Goal: Information Seeking & Learning: Learn about a topic

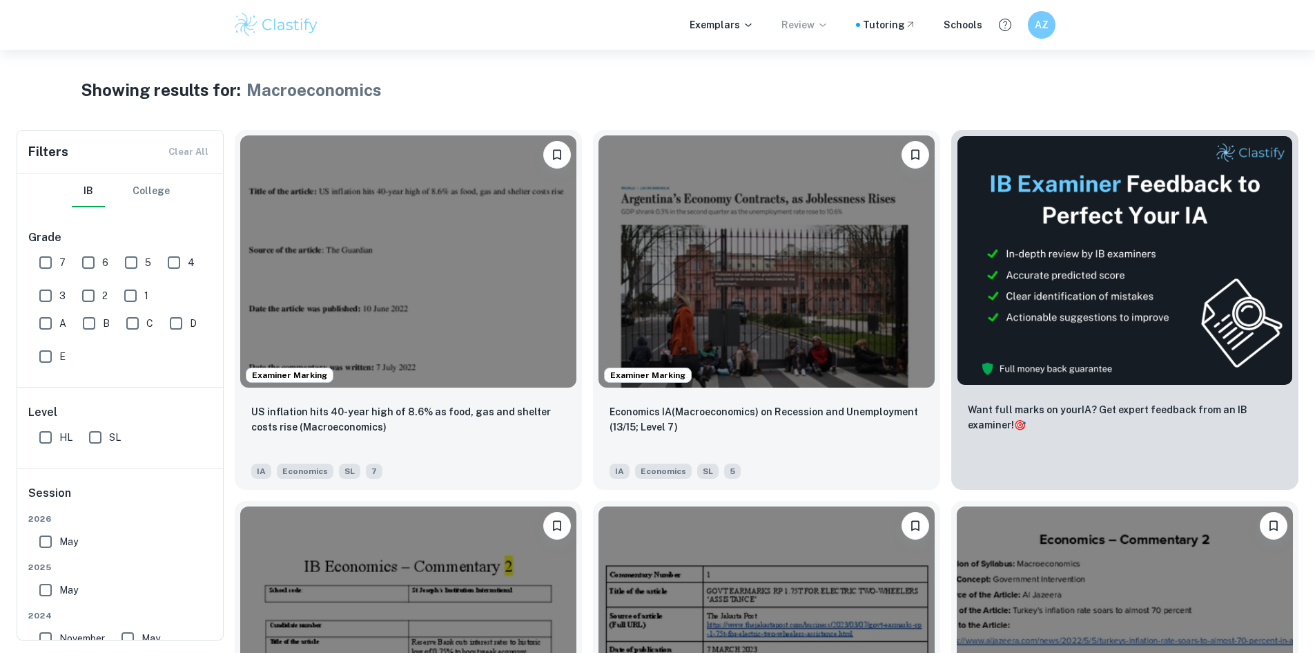
click at [790, 31] on p "Review" at bounding box center [805, 24] width 47 height 15
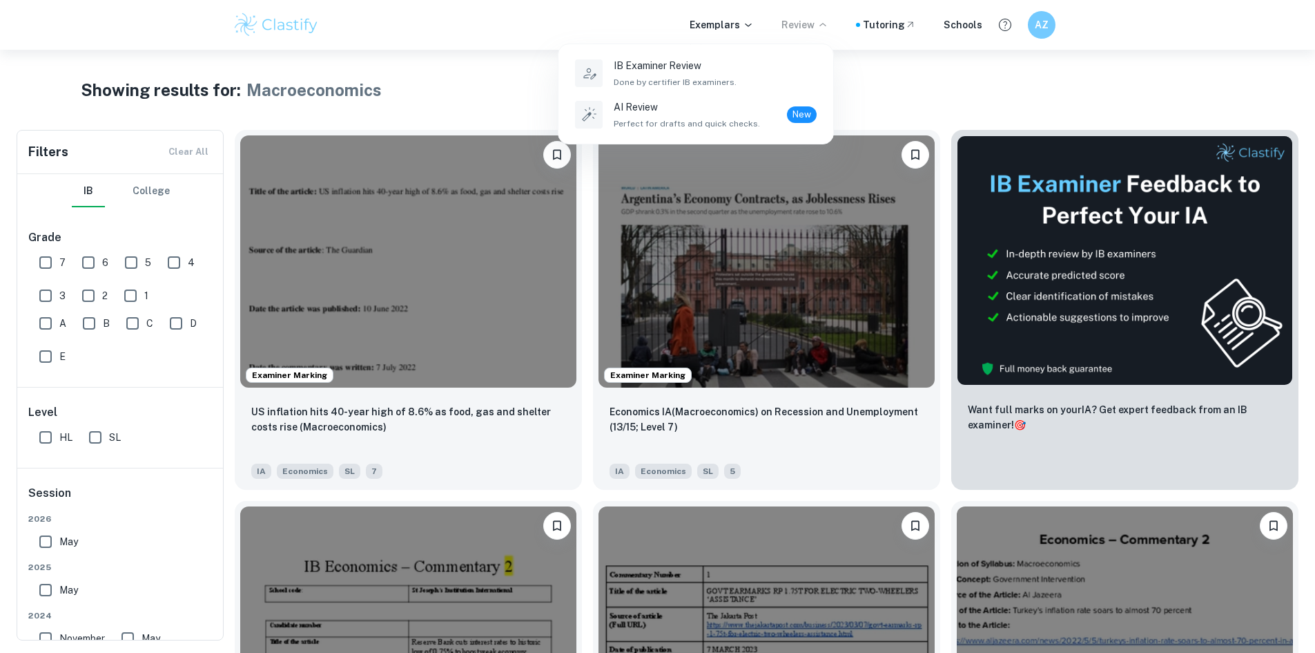
click at [757, 29] on div at bounding box center [657, 326] width 1315 height 653
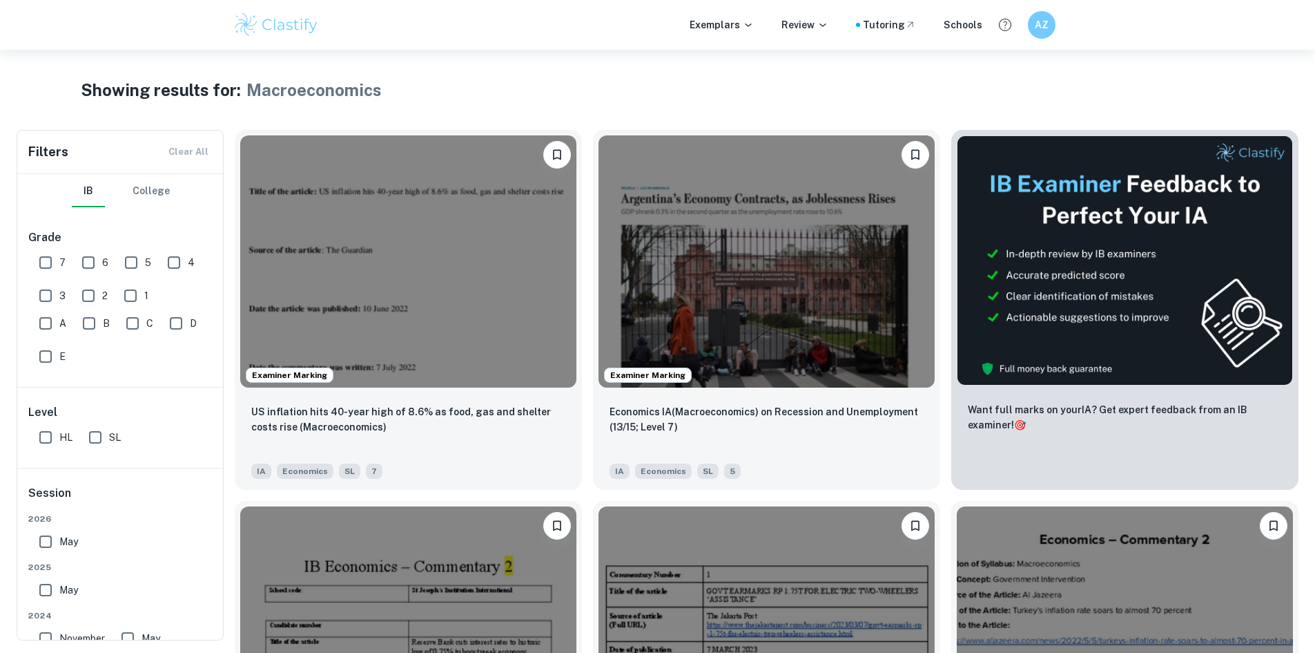
click at [748, 29] on p "Exemplars" at bounding box center [722, 24] width 64 height 15
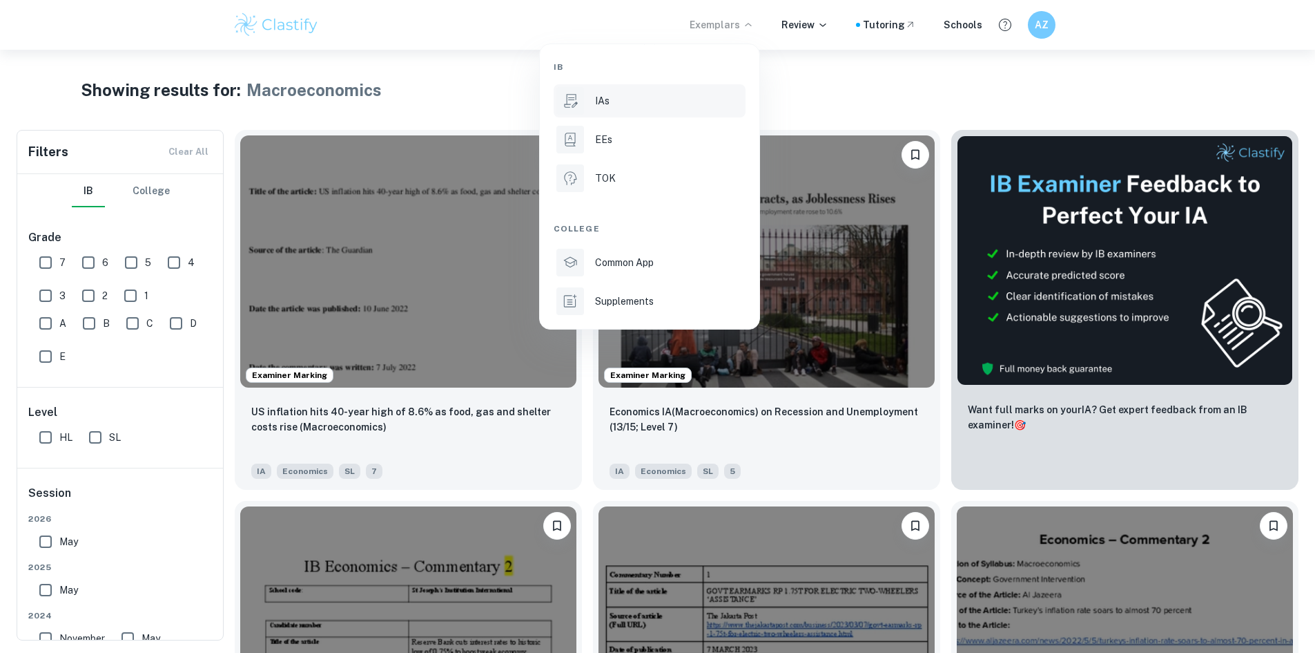
click at [663, 104] on div "IAs" at bounding box center [669, 100] width 148 height 15
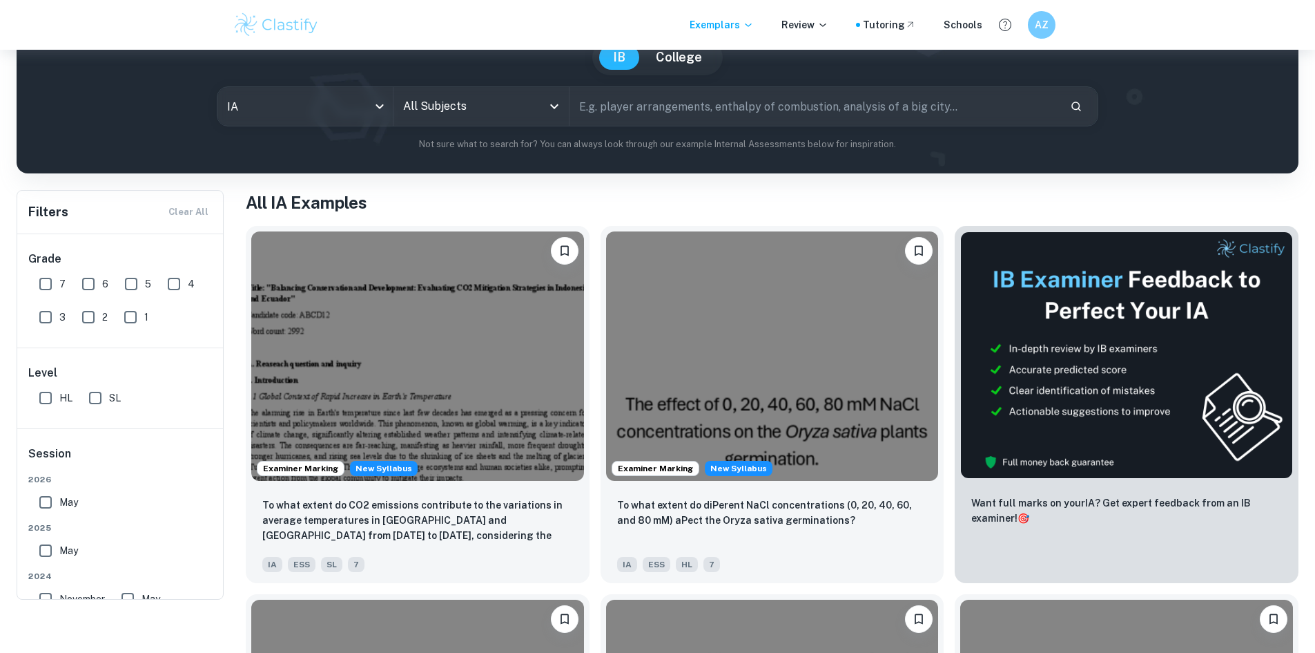
scroll to position [138, 0]
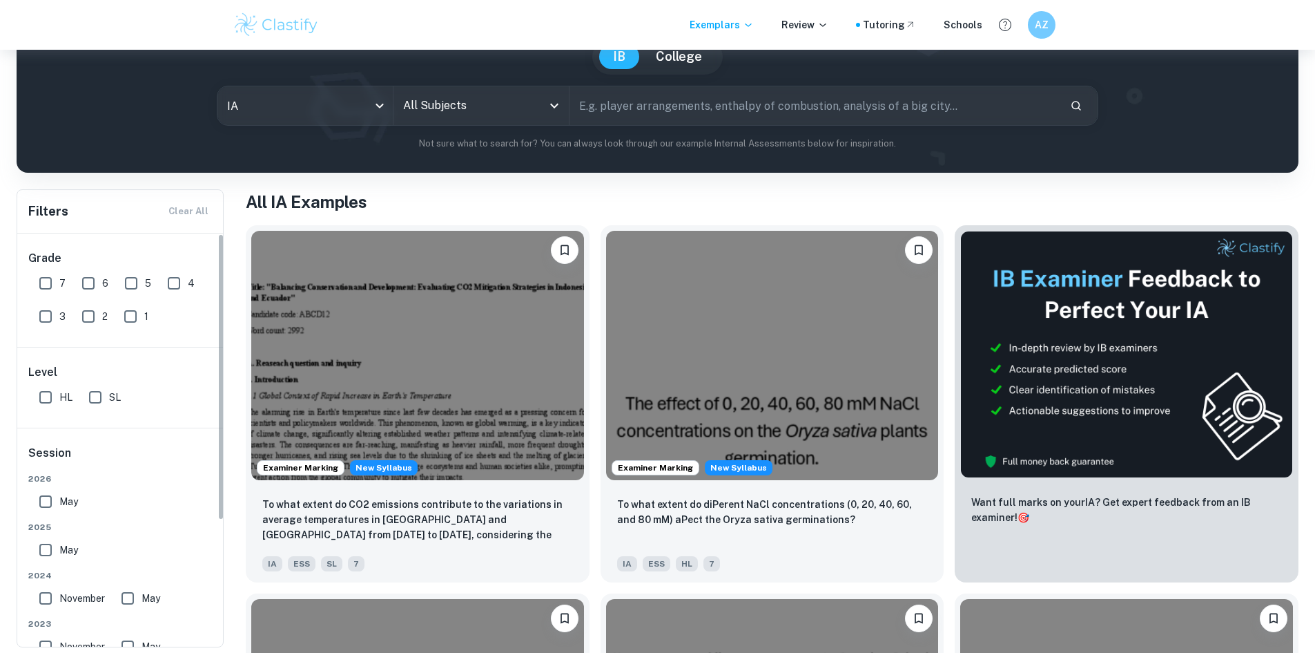
click at [44, 282] on input "7" at bounding box center [46, 283] width 28 height 28
checkbox input "true"
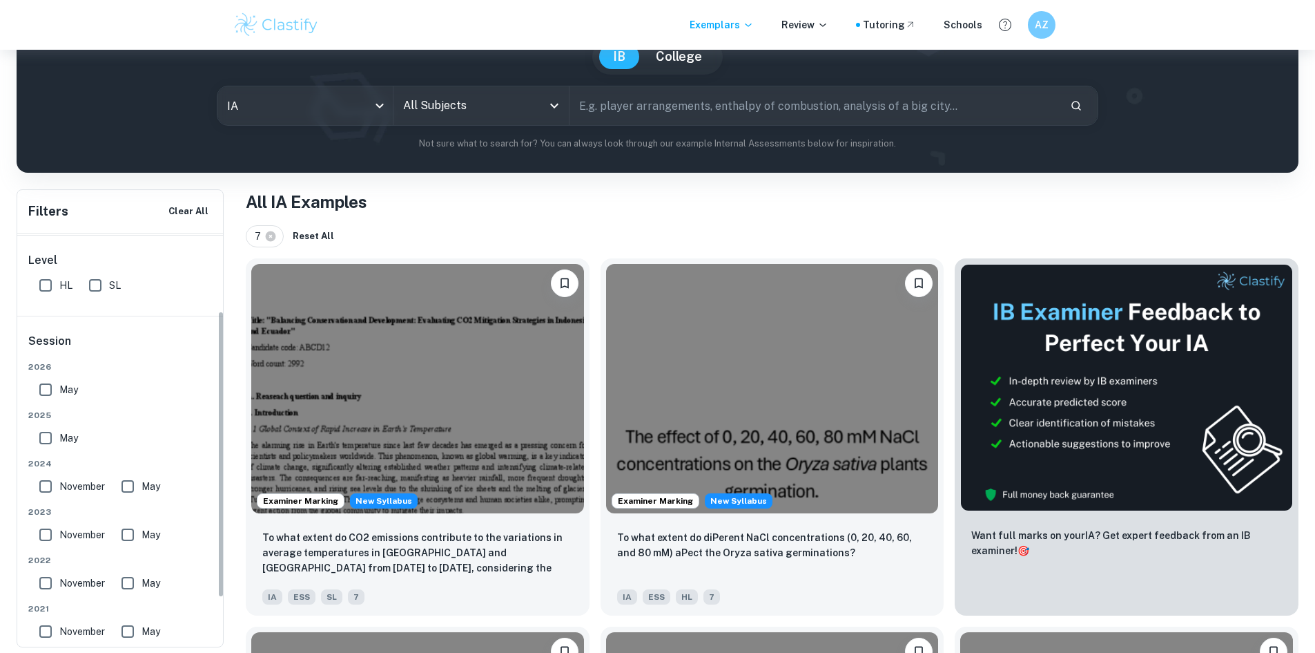
click at [54, 291] on input "HL" at bounding box center [46, 285] width 28 height 28
checkbox input "true"
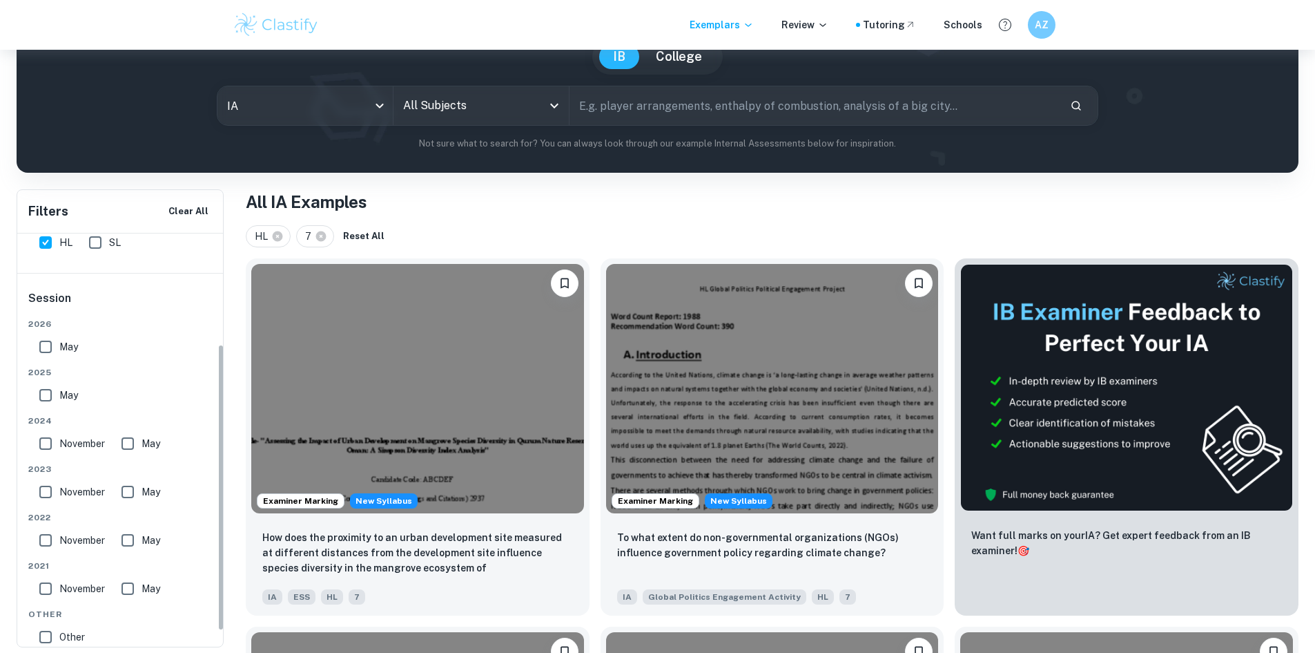
scroll to position [181, 0]
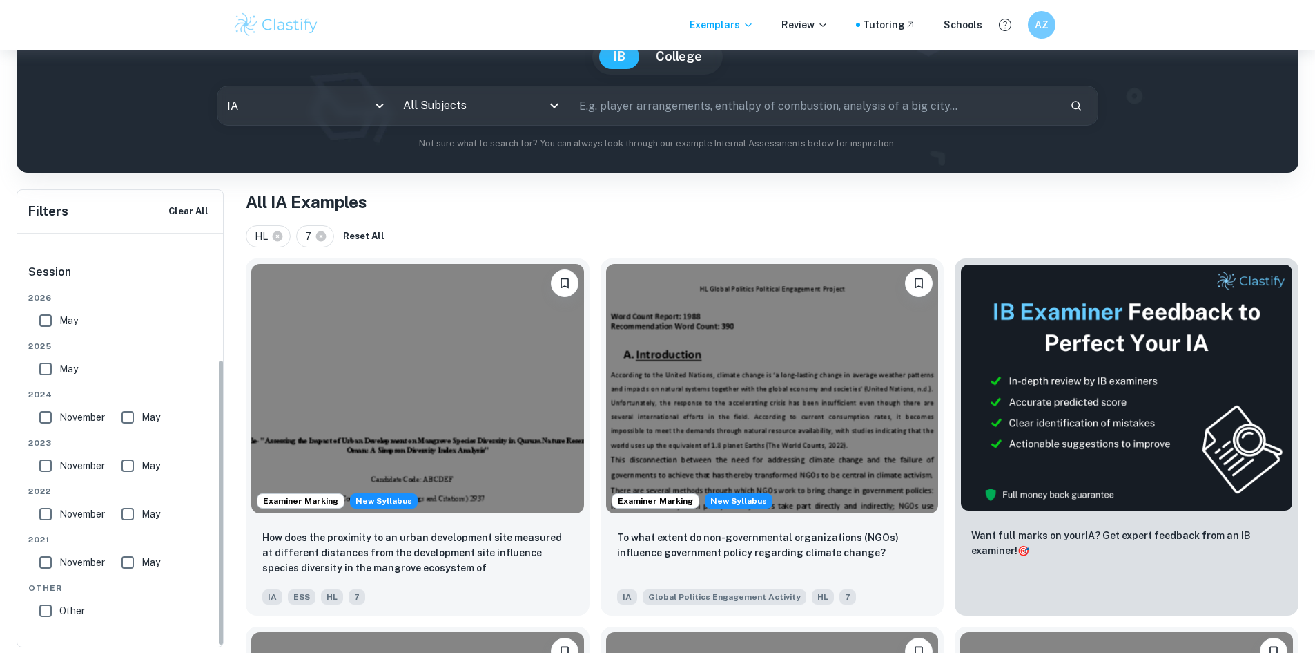
click at [58, 322] on input "May" at bounding box center [46, 321] width 28 height 28
checkbox input "true"
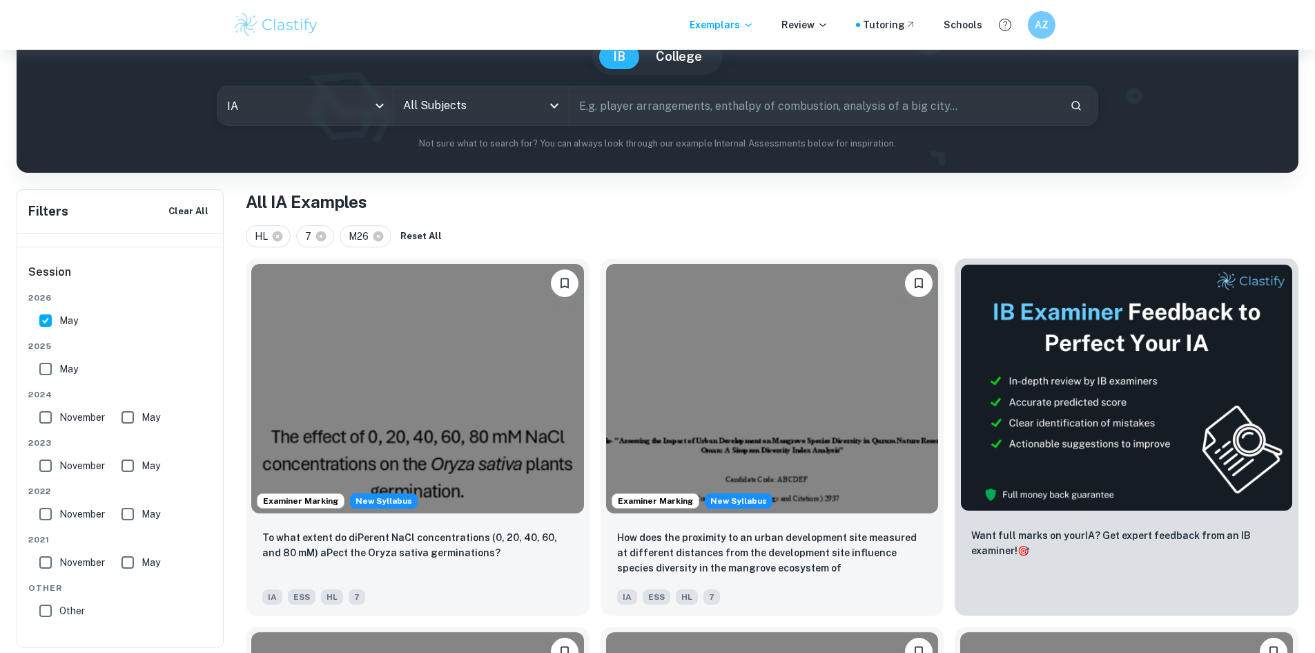
click at [519, 98] on input "All Subjects" at bounding box center [471, 106] width 142 height 26
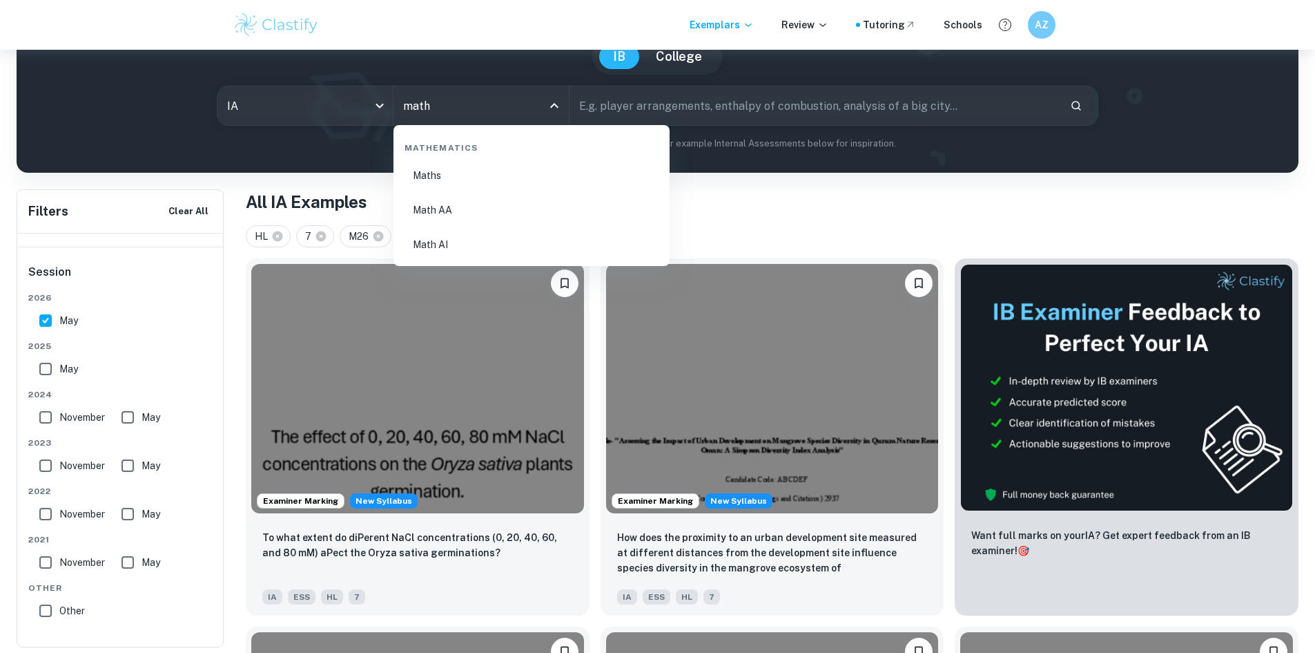
click at [461, 200] on li "Math AA" at bounding box center [531, 210] width 265 height 32
type input "Math AA"
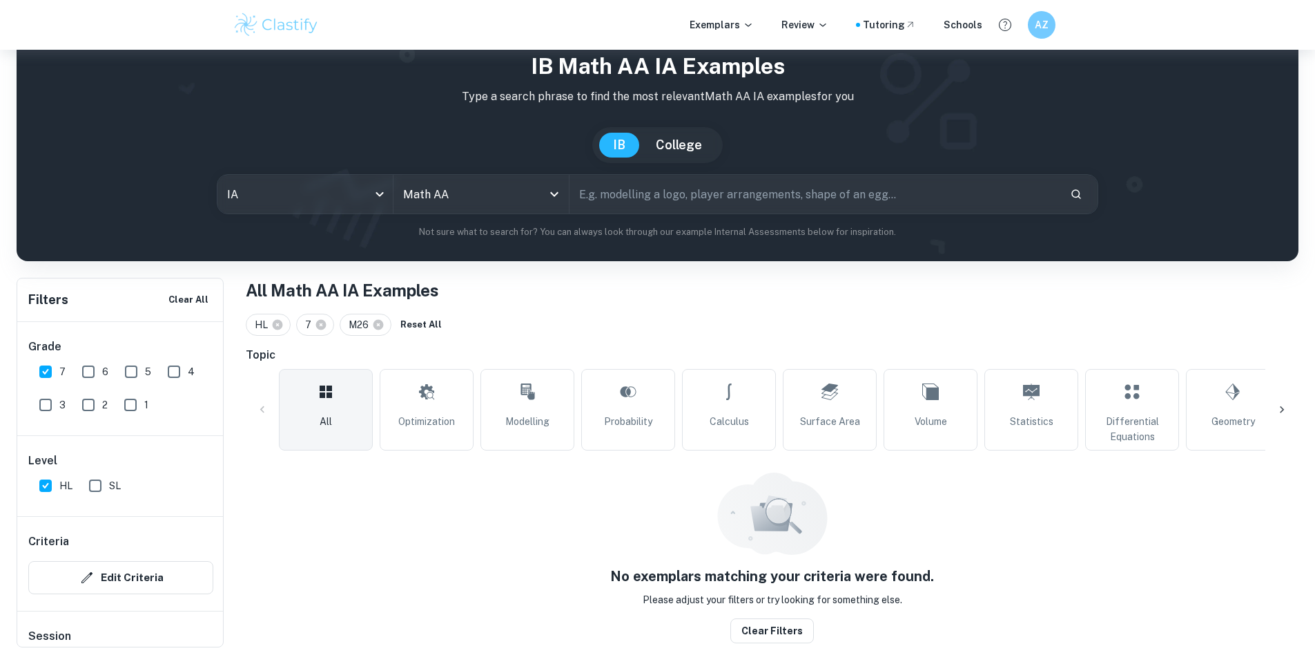
scroll to position [138, 0]
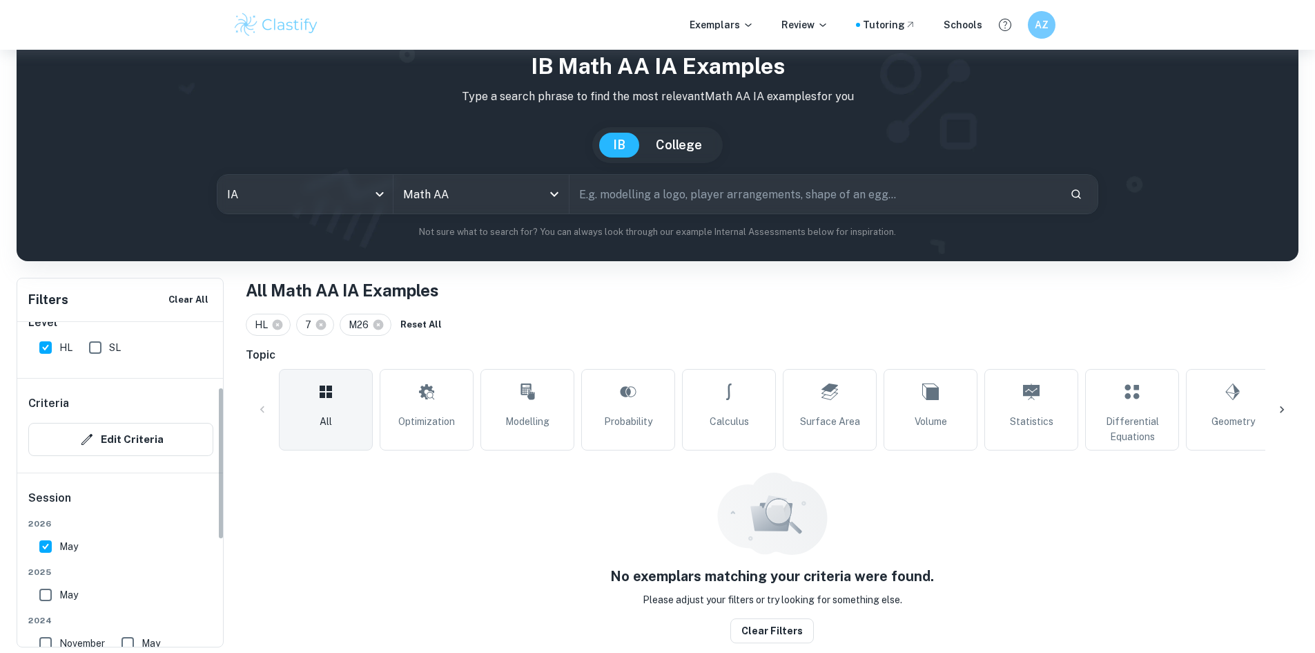
click at [55, 548] on input "May" at bounding box center [46, 546] width 28 height 28
checkbox input "false"
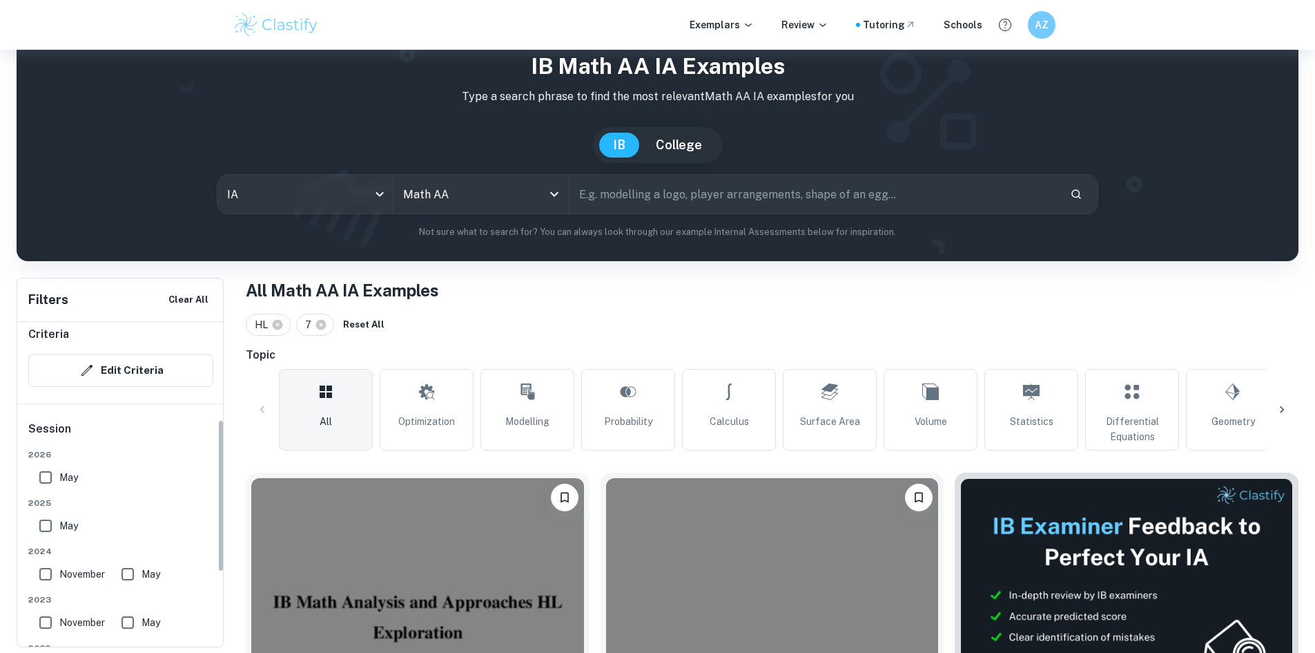
click at [72, 515] on label "May" at bounding box center [55, 526] width 46 height 28
click at [59, 515] on input "May" at bounding box center [46, 526] width 28 height 28
checkbox input "true"
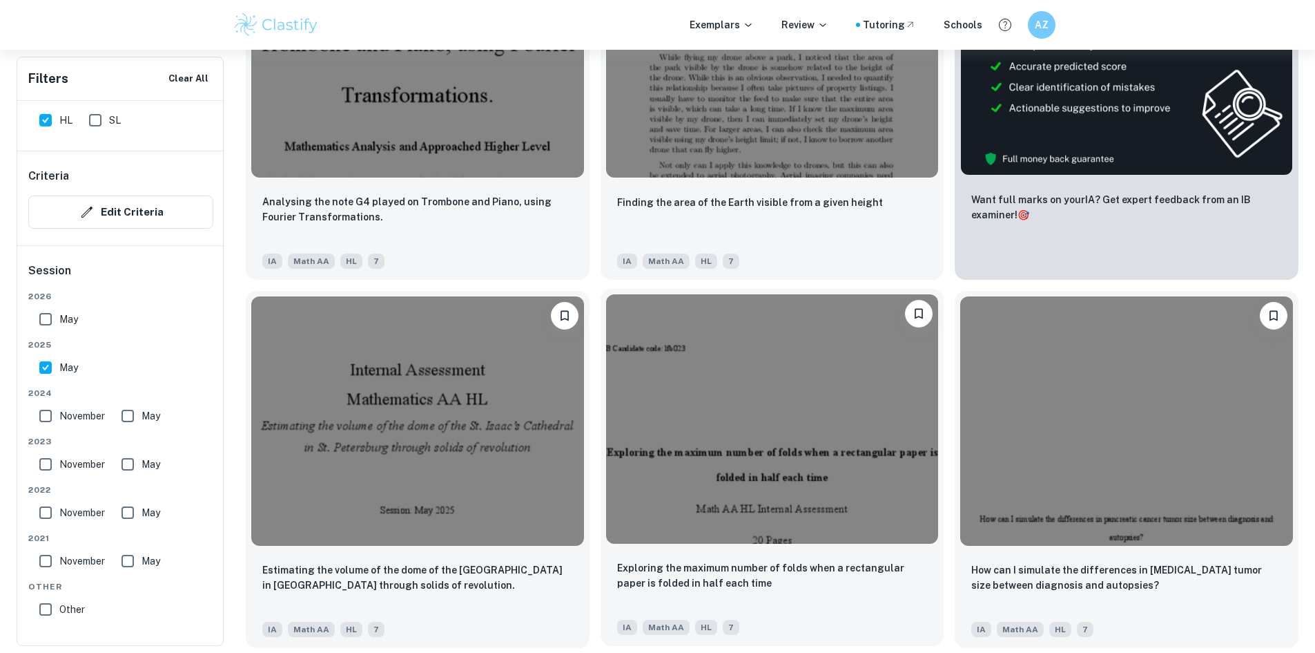
scroll to position [671, 0]
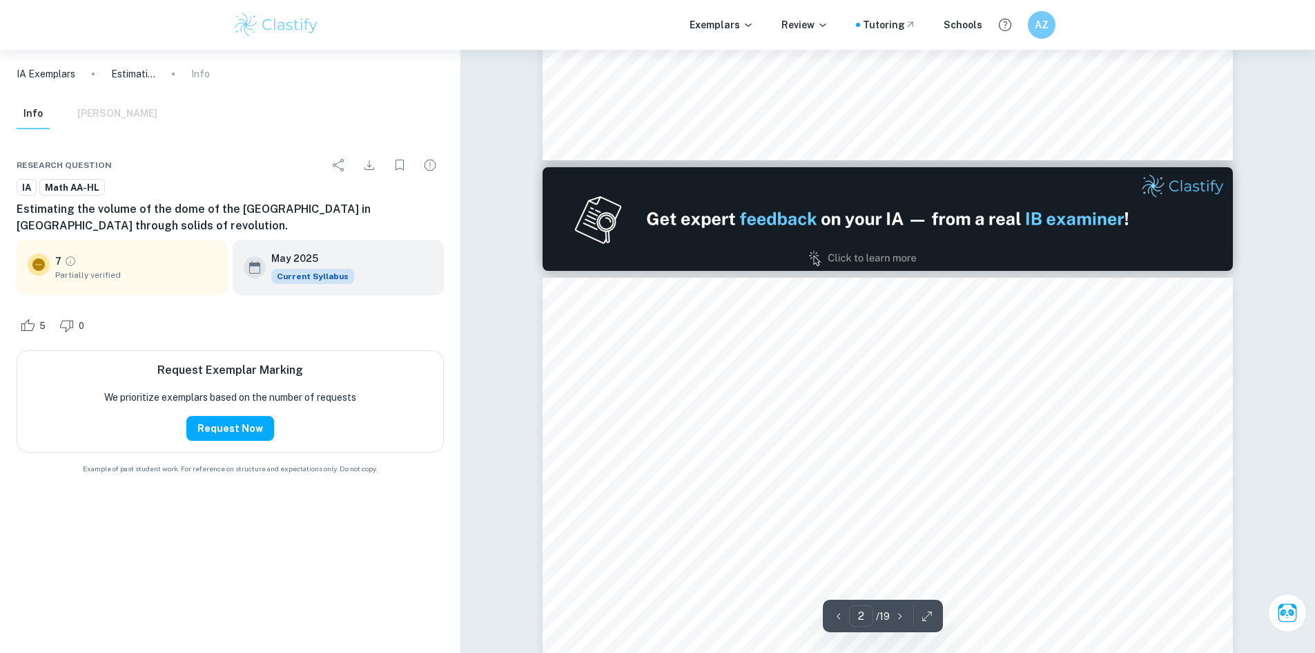
scroll to position [898, 0]
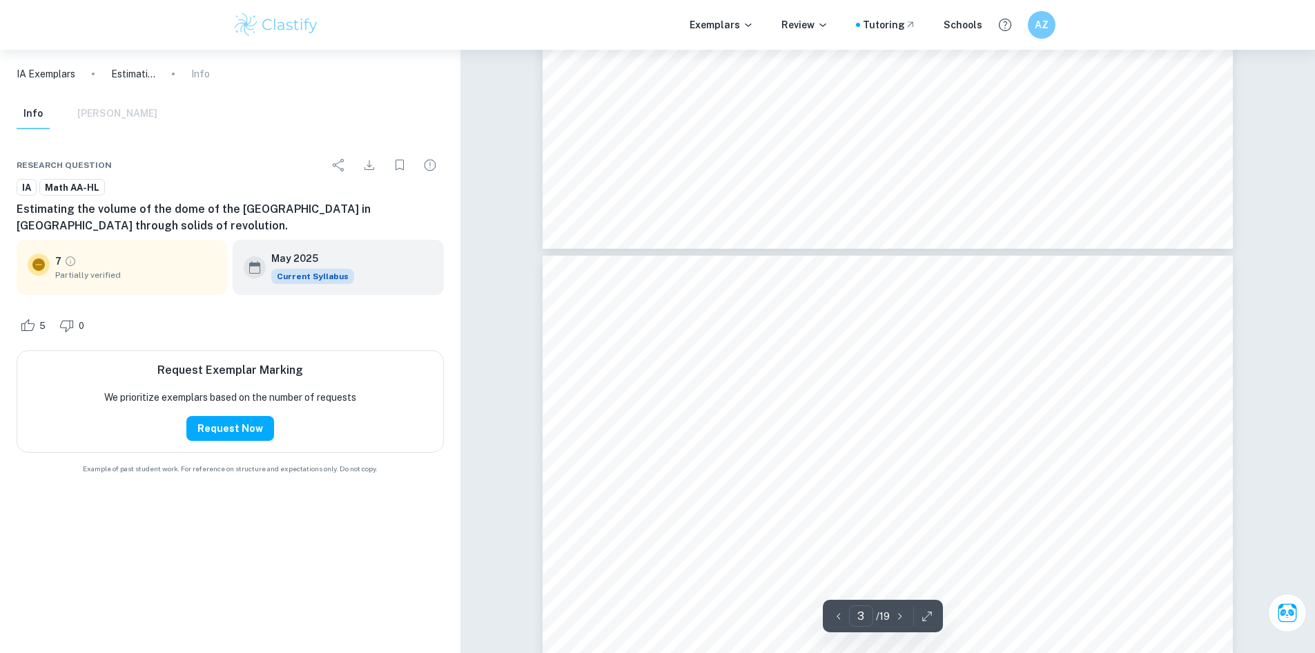
type input "2"
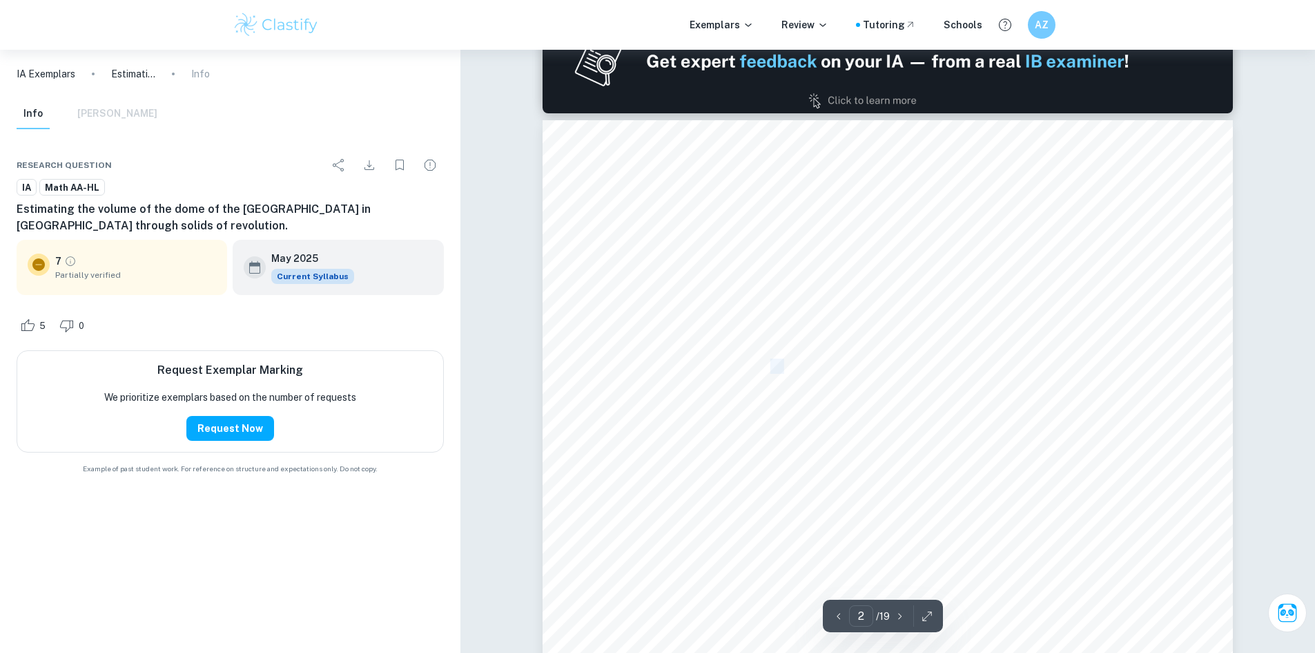
click at [769, 369] on span "rigid grounds. Growing up in [GEOGRAPHIC_DATA] it9s impossible to not bow befor…" at bounding box center [902, 366] width 553 height 14
click at [757, 367] on span "rigid grounds. Growing up in [GEOGRAPHIC_DATA] it9s impossible to not bow befor…" at bounding box center [902, 366] width 553 height 14
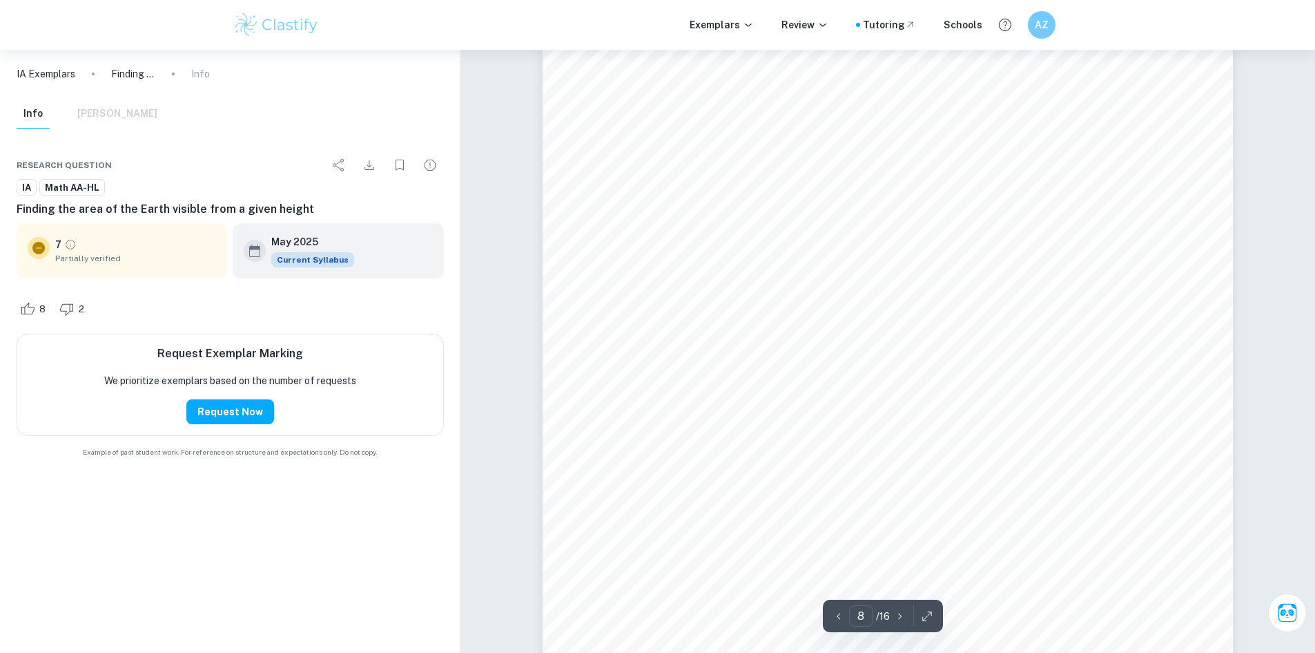
scroll to position [6629, 0]
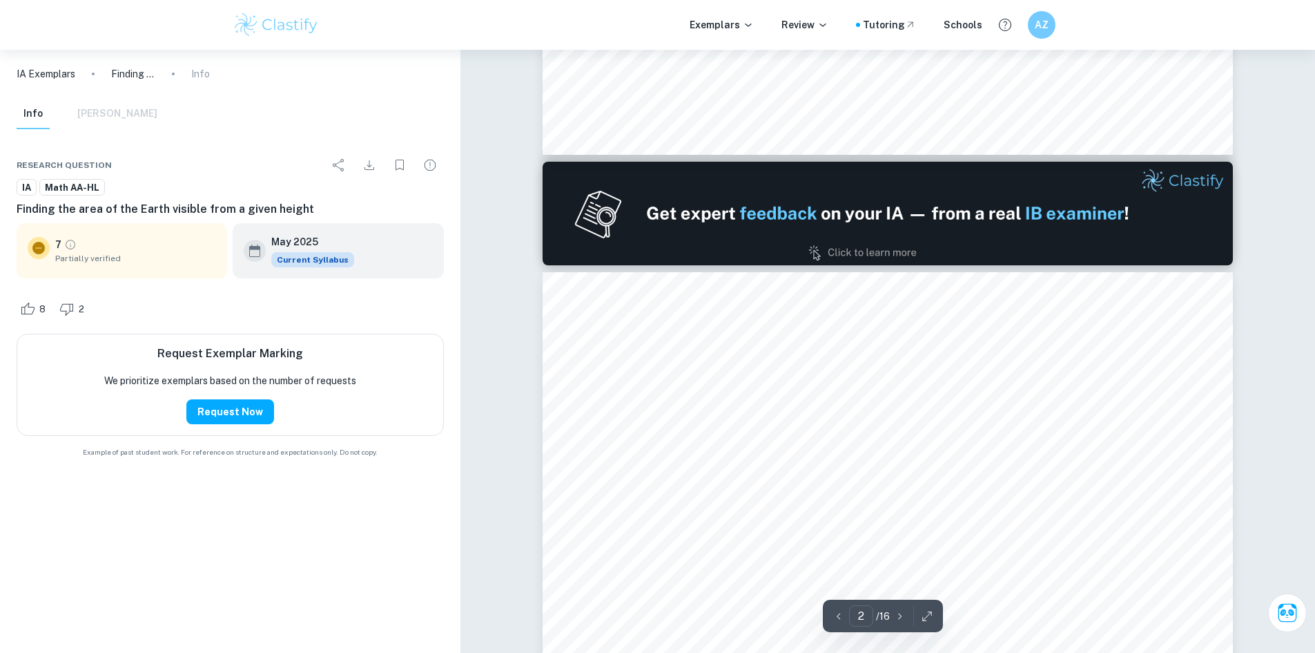
type input "1"
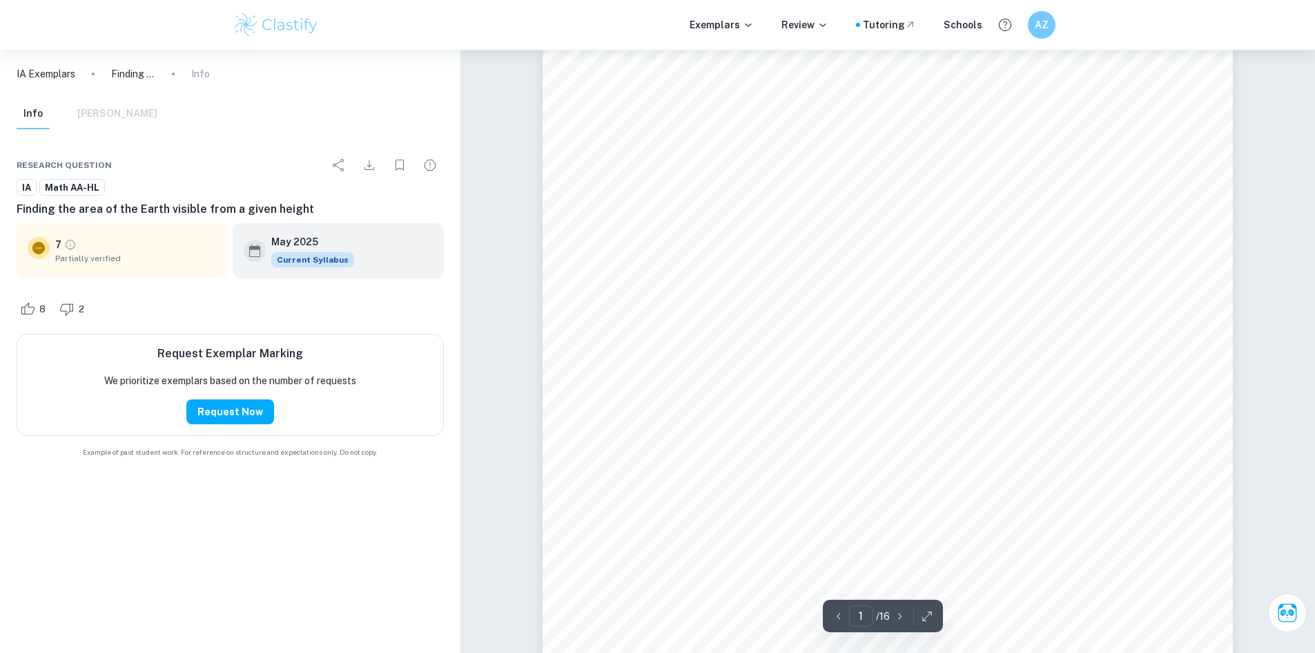
scroll to position [0, 0]
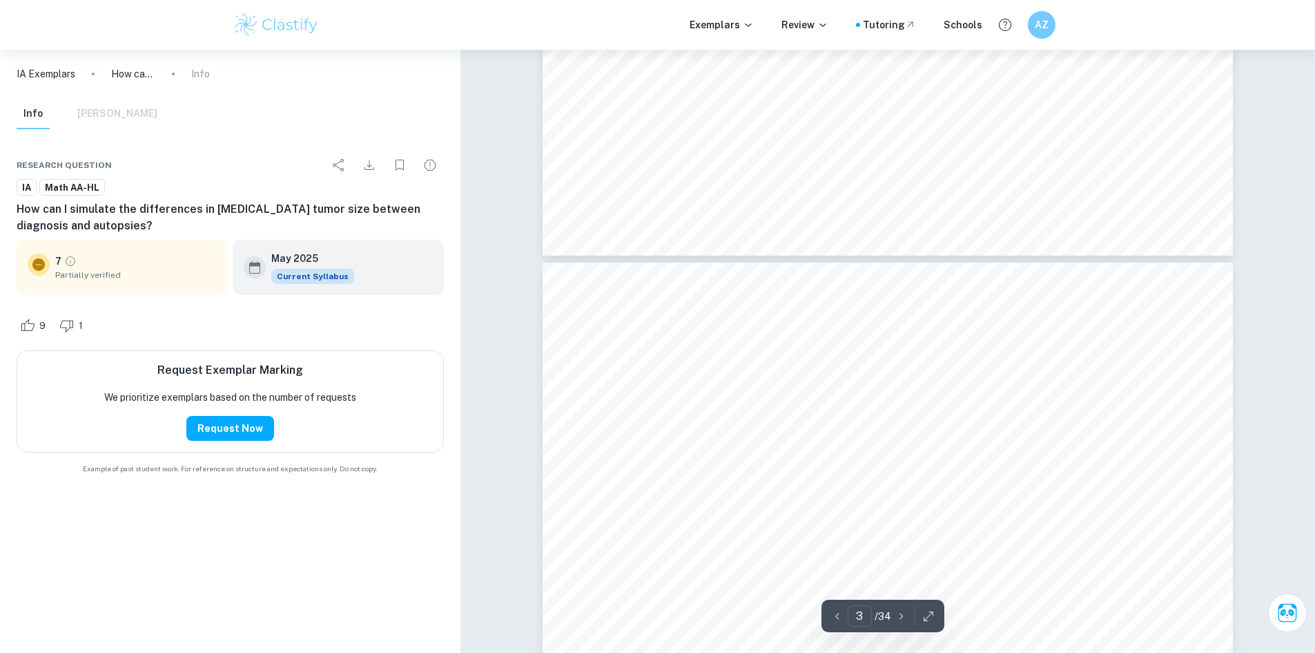
scroll to position [2002, 0]
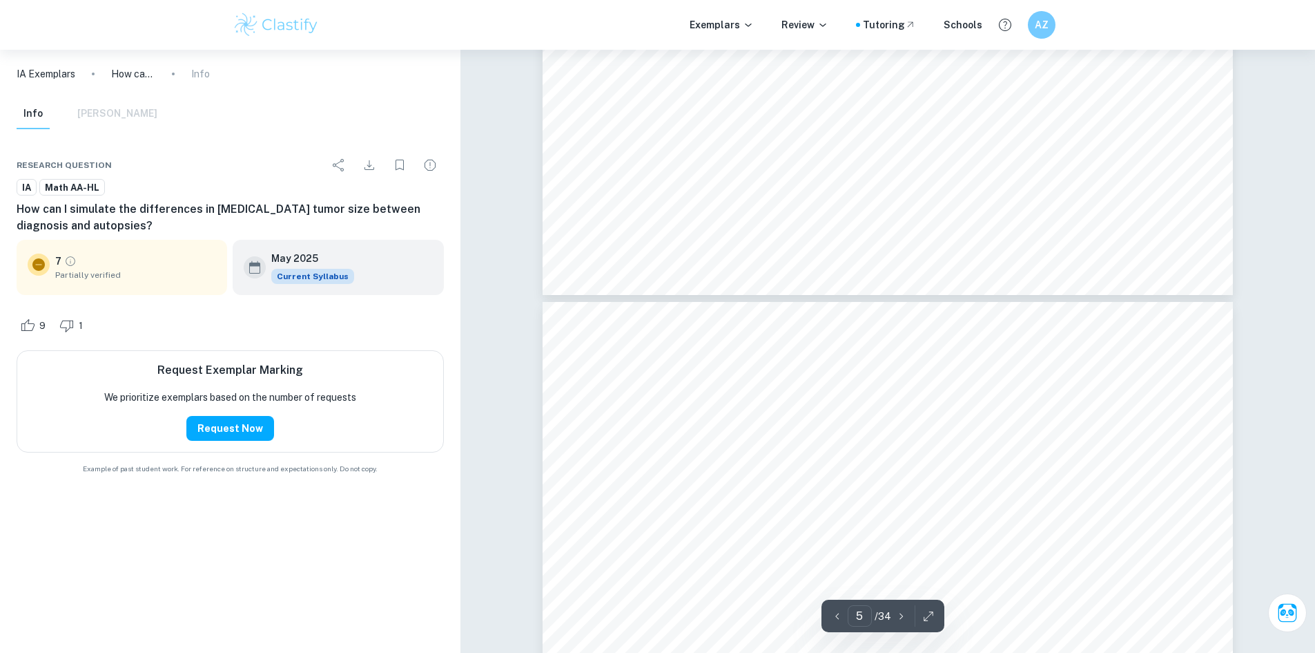
type input "6"
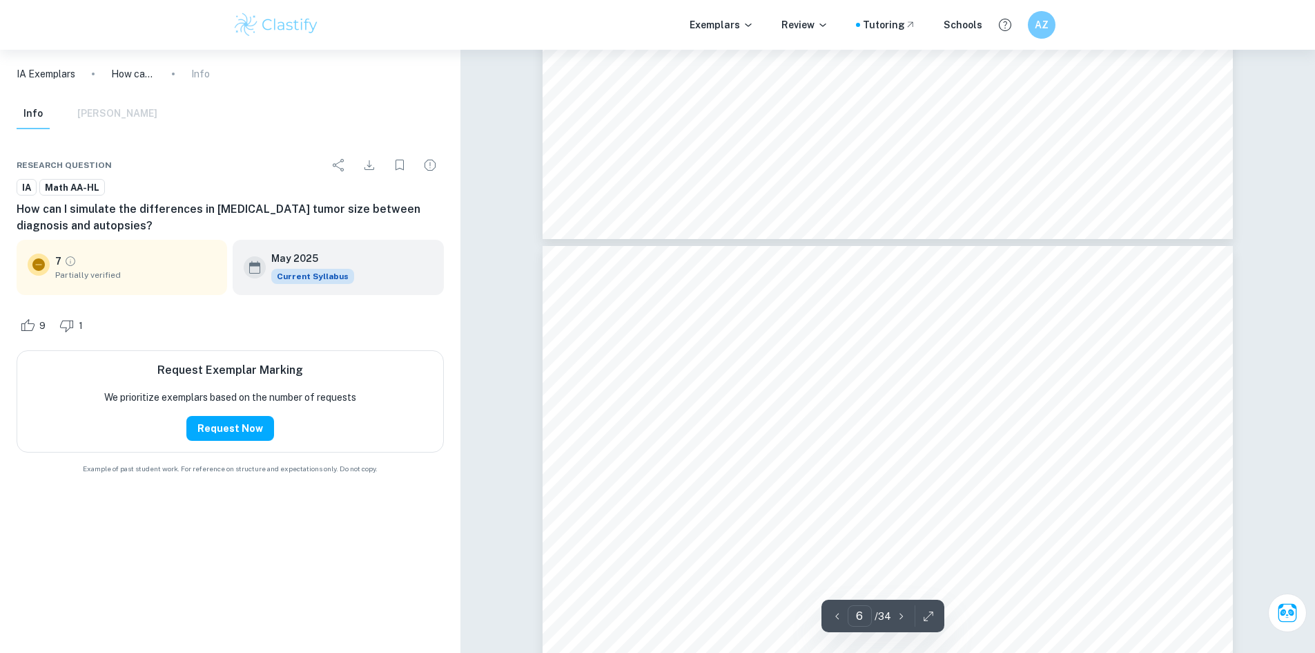
scroll to position [4488, 0]
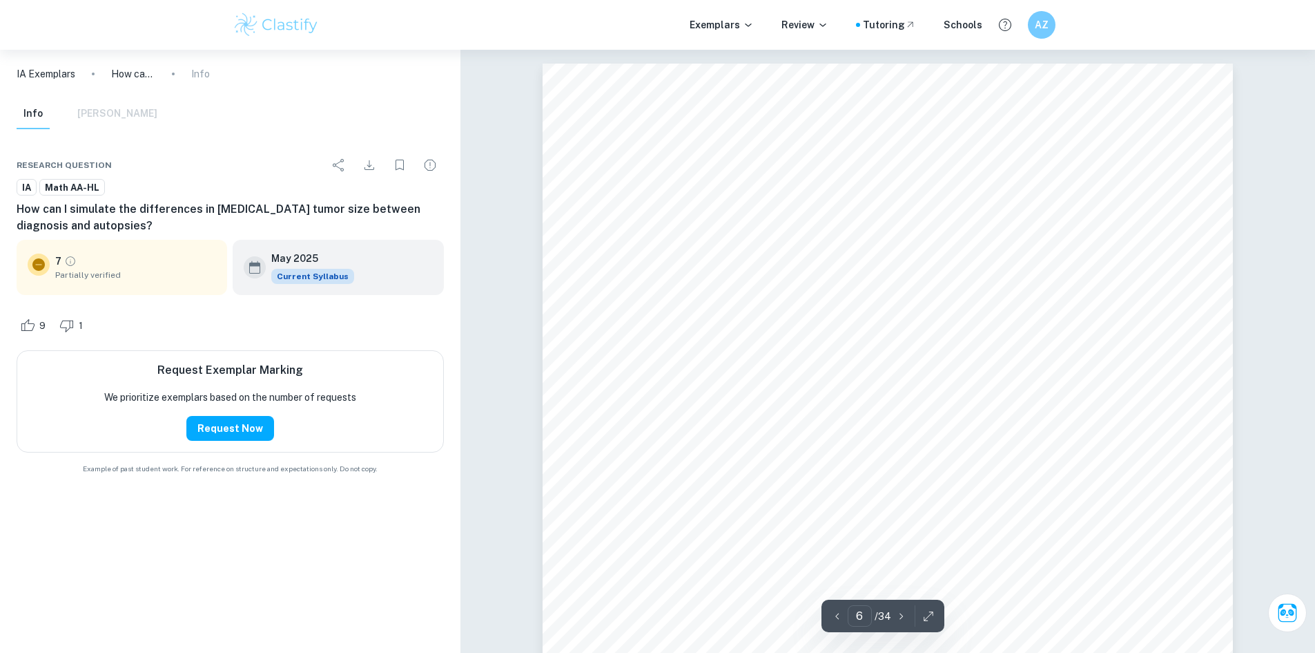
scroll to position [4488, 0]
